Goal: Transaction & Acquisition: Purchase product/service

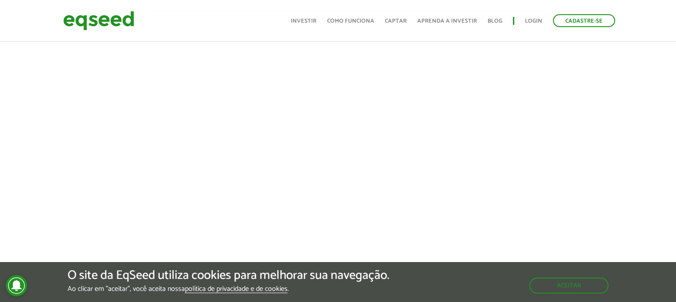
scroll to position [356, 0]
drag, startPoint x: 605, startPoint y: 159, endPoint x: 615, endPoint y: 165, distance: 11.4
click at [615, 165] on div at bounding box center [338, 117] width 676 height 303
drag, startPoint x: 624, startPoint y: 176, endPoint x: 637, endPoint y: 197, distance: 23.9
click at [637, 197] on div at bounding box center [338, 117] width 676 height 303
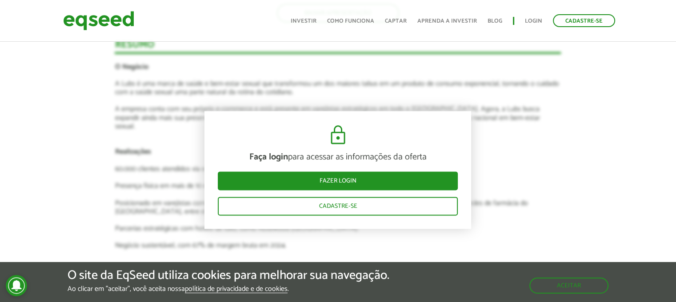
scroll to position [1156, 0]
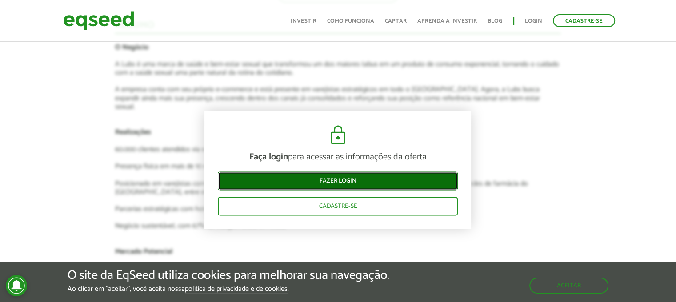
click at [324, 177] on link "Fazer login" at bounding box center [338, 181] width 240 height 19
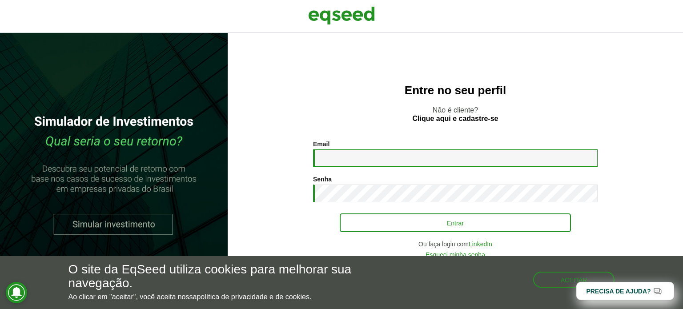
type input "**********"
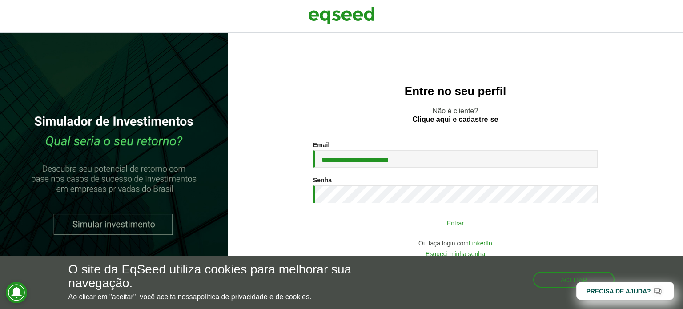
click at [417, 223] on button "Entrar" at bounding box center [455, 222] width 231 height 17
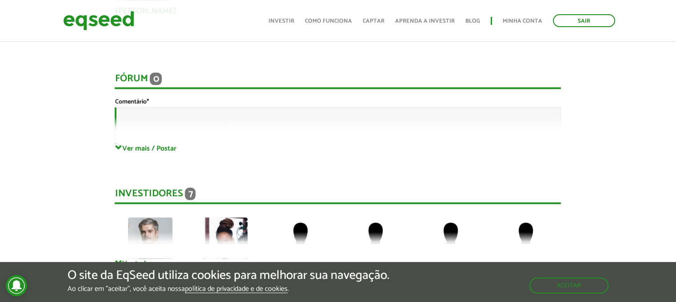
scroll to position [1892, 0]
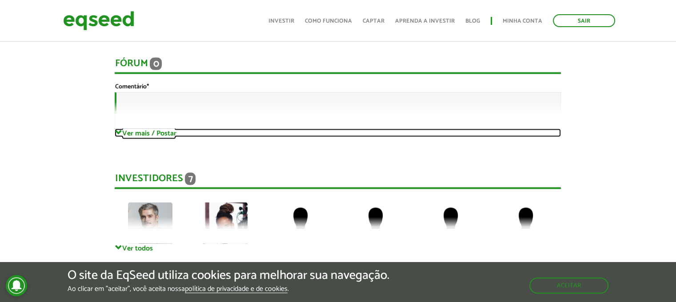
click at [127, 129] on link "Ver mais / Postar" at bounding box center [338, 133] width 447 height 8
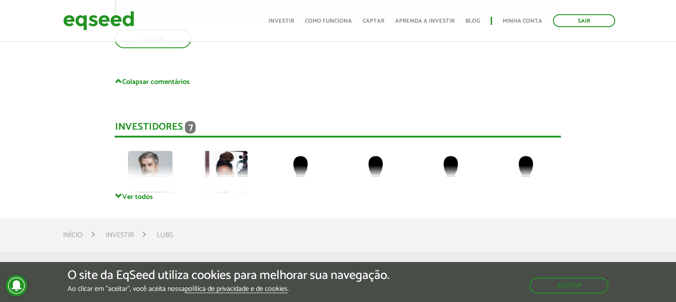
scroll to position [2025, 0]
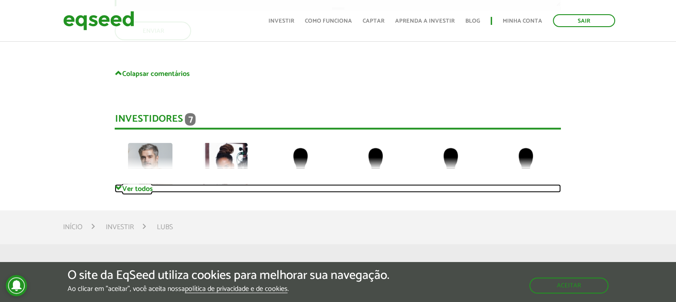
click at [138, 185] on link "Ver todos" at bounding box center [338, 189] width 447 height 8
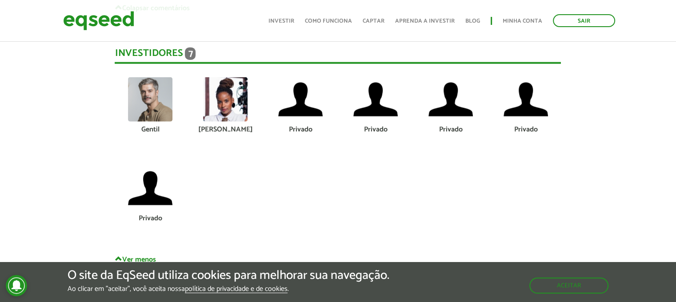
scroll to position [2070, 0]
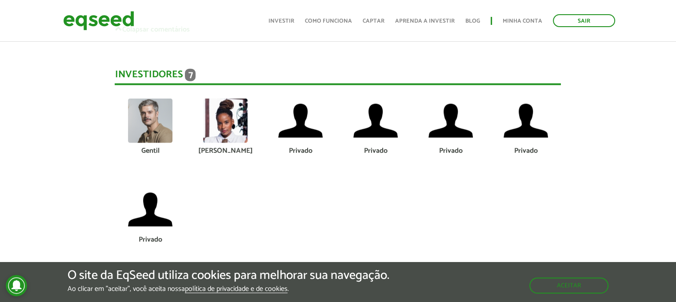
click at [230, 122] on img at bounding box center [225, 121] width 44 height 44
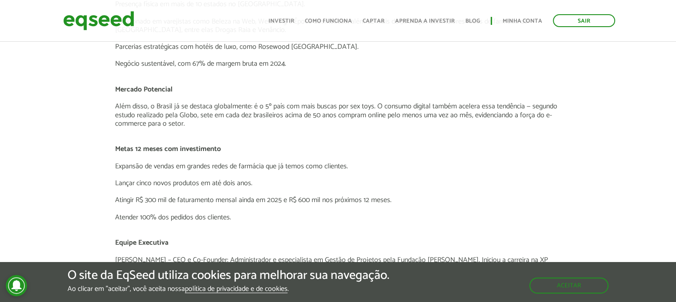
scroll to position [1180, 0]
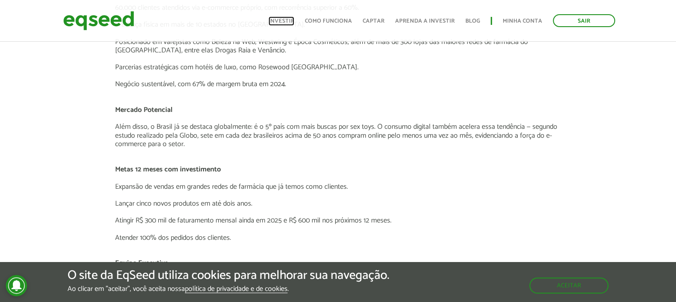
click at [290, 19] on link "Investir" at bounding box center [282, 21] width 26 height 6
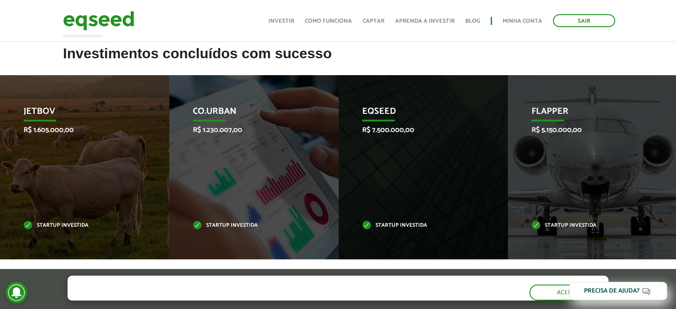
scroll to position [356, 0]
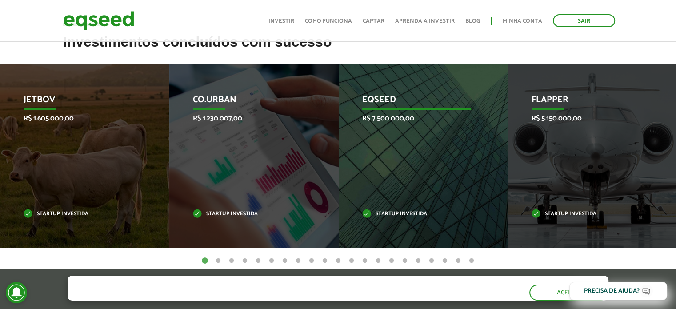
click at [423, 151] on div "EqSeed R$ 7.500.000,00 Startup investida" at bounding box center [417, 156] width 156 height 184
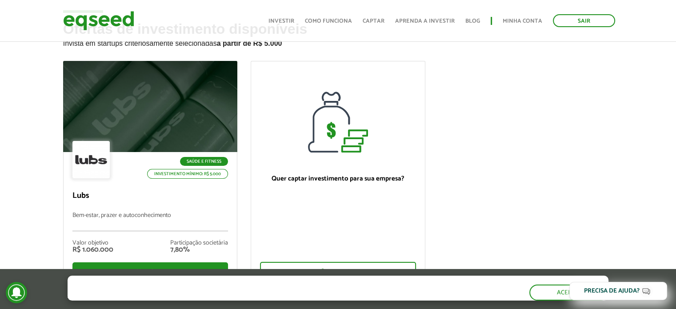
scroll to position [0, 0]
